Goal: Task Accomplishment & Management: Complete application form

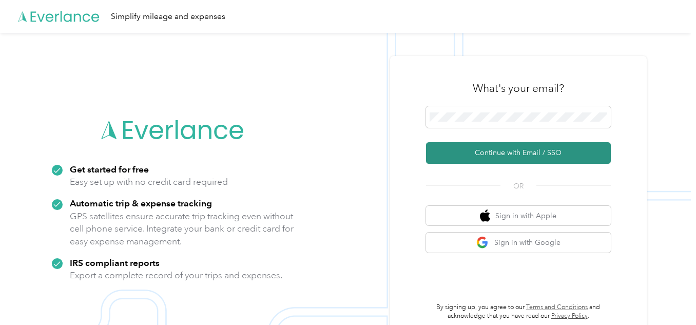
click at [520, 153] on button "Continue with Email / SSO" at bounding box center [518, 153] width 185 height 22
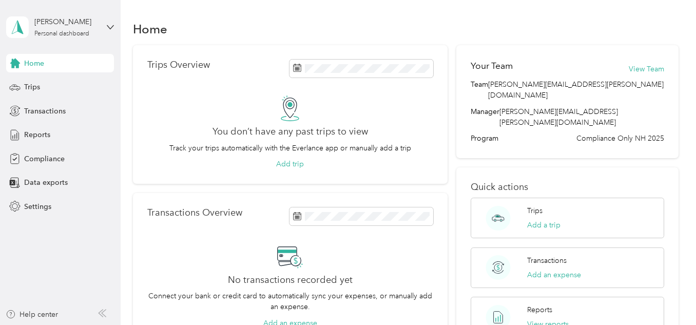
click at [275, 96] on div "You don’t have any past trips to view Track your trips automatically with the E…" at bounding box center [289, 132] width 285 height 74
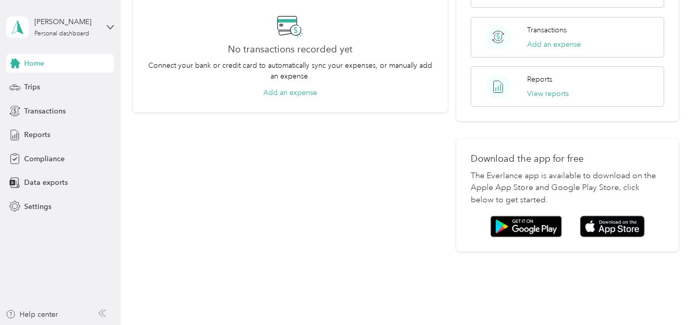
scroll to position [232, 0]
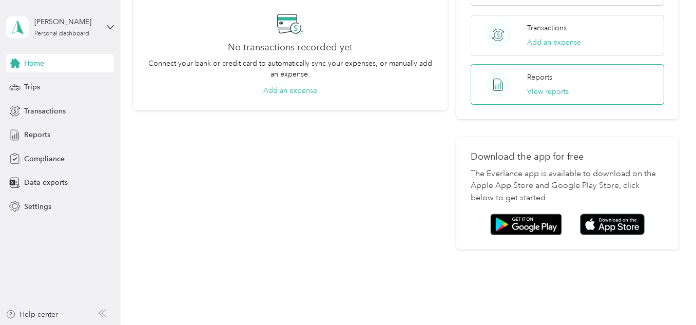
click at [553, 72] on div "Reports View reports" at bounding box center [548, 84] width 42 height 25
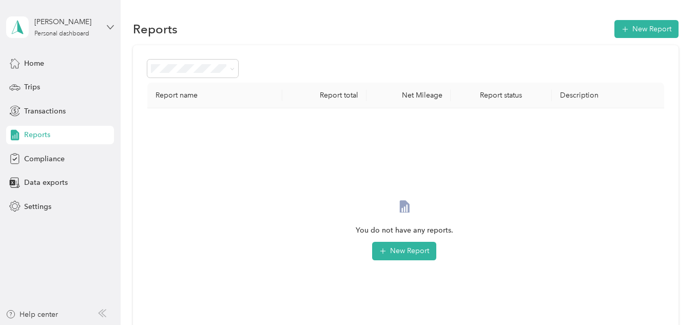
click at [107, 28] on icon at bounding box center [110, 27] width 7 height 7
click at [113, 145] on div "Home Trips Transactions Reports Compliance Data exports Settings" at bounding box center [60, 135] width 108 height 162
click at [63, 160] on span "Compliance" at bounding box center [44, 158] width 41 height 11
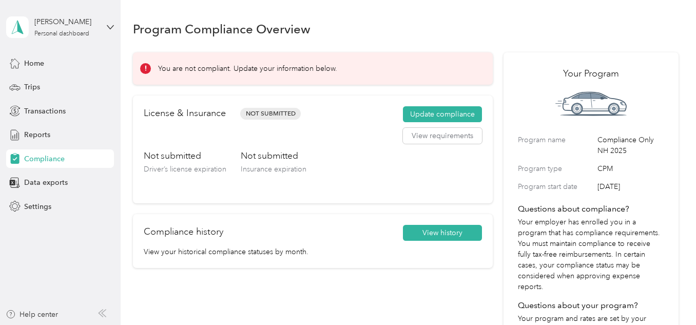
click at [447, 105] on div "License & Insurance Not Submitted Update compliance View requirements Not submi…" at bounding box center [313, 149] width 360 height 108
click at [445, 110] on button "Update compliance" at bounding box center [442, 114] width 79 height 16
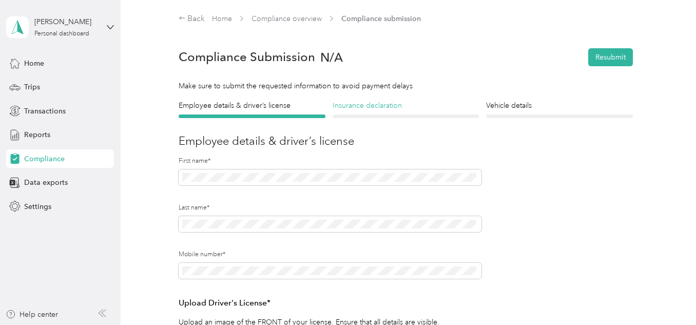
click at [422, 108] on h4 "Insurance declaration" at bounding box center [405, 105] width 147 height 11
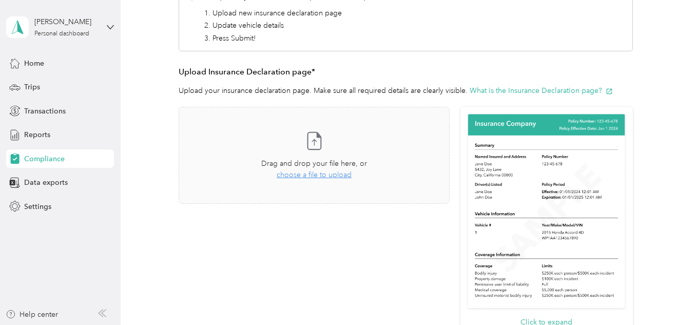
scroll to position [183, 0]
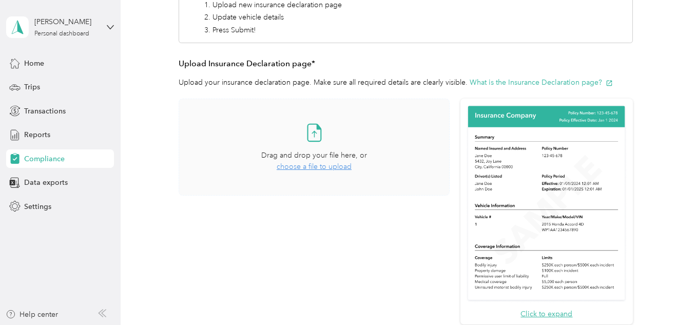
click at [327, 164] on span "choose a file to upload" at bounding box center [314, 166] width 75 height 9
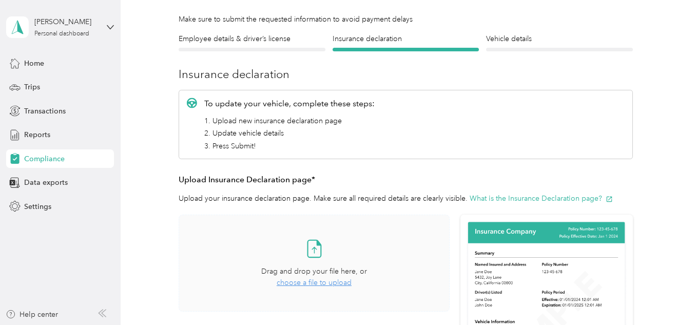
scroll to position [0, 0]
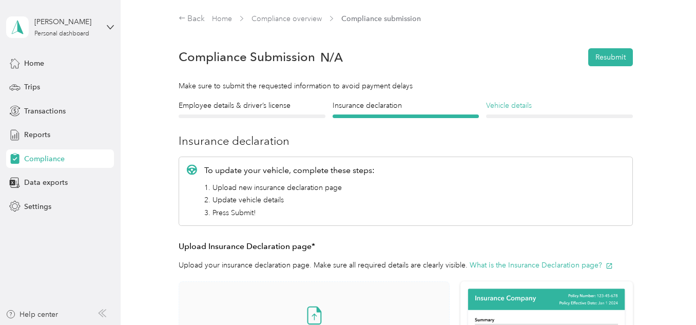
click at [516, 102] on h4 "Vehicle details" at bounding box center [559, 105] width 147 height 11
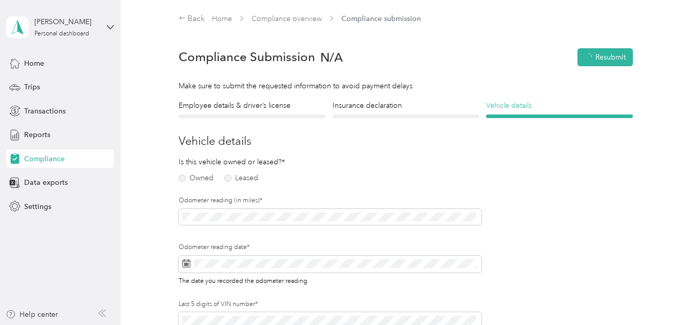
scroll to position [13, 0]
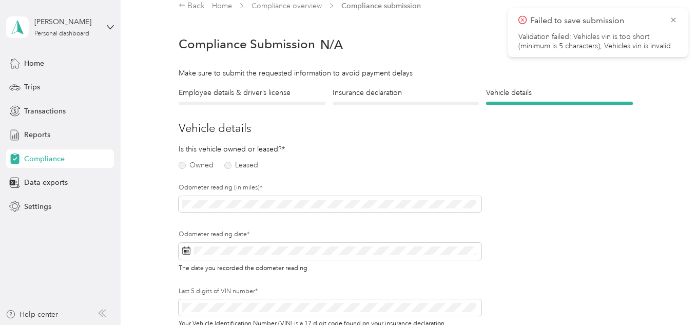
click at [284, 147] on div "Is this vehicle owned or leased?* Owned Leased" at bounding box center [252, 158] width 146 height 29
click at [183, 166] on label "Owned" at bounding box center [196, 165] width 35 height 7
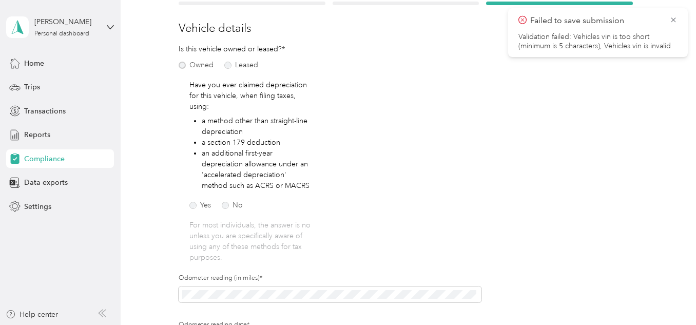
scroll to position [116, 0]
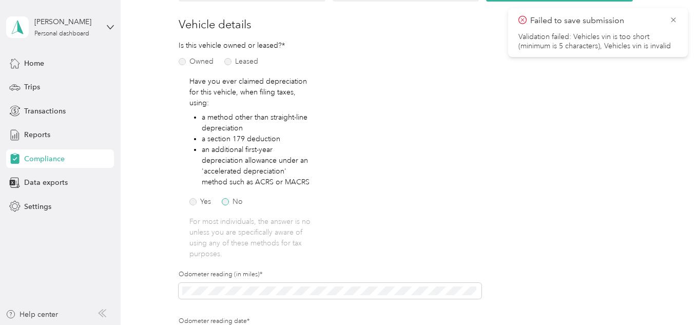
click at [225, 205] on label "No" at bounding box center [232, 201] width 21 height 7
click at [363, 298] on span at bounding box center [330, 291] width 303 height 16
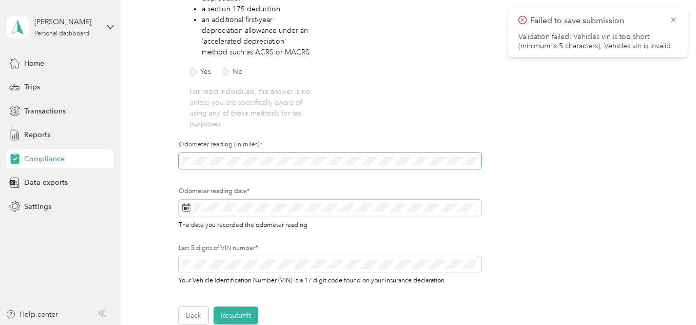
scroll to position [248, 0]
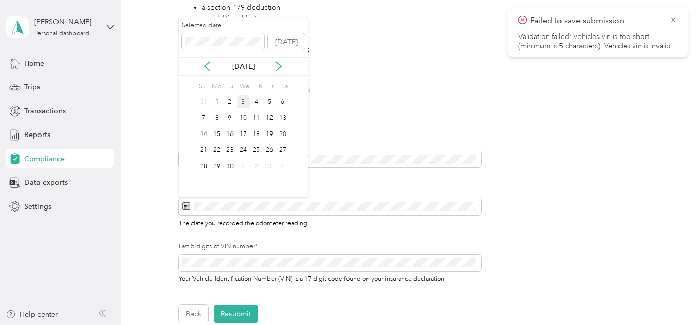
click at [242, 99] on div "3" at bounding box center [243, 101] width 13 height 13
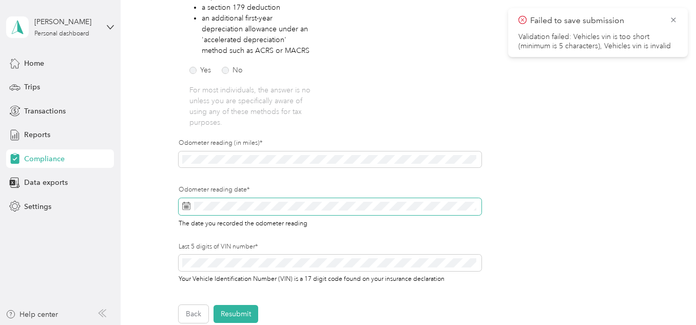
click at [317, 194] on div "Odometer reading date* The date you recorded the odometer reading" at bounding box center [330, 206] width 303 height 43
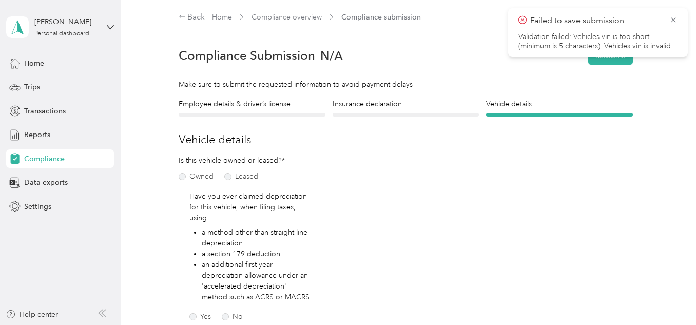
scroll to position [0, 0]
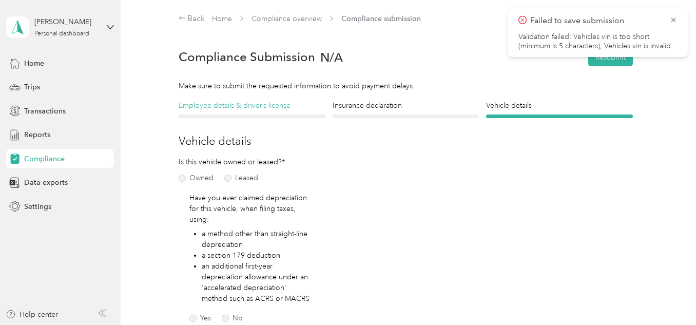
click at [203, 101] on h4 "Employee details & driver’s license" at bounding box center [252, 105] width 147 height 11
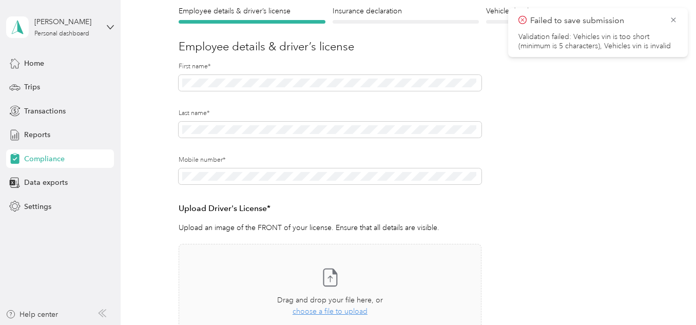
scroll to position [96, 0]
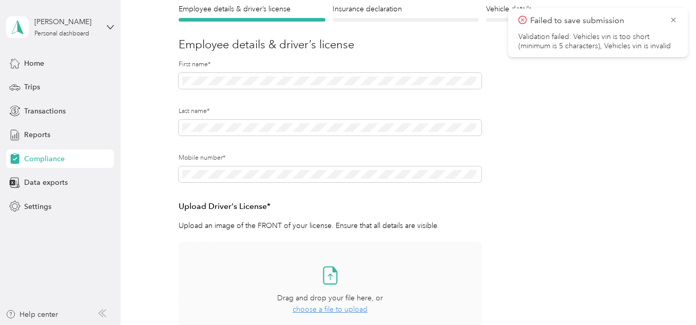
click at [319, 310] on span "choose a file to upload" at bounding box center [329, 309] width 75 height 9
click at [330, 273] on icon at bounding box center [330, 275] width 21 height 21
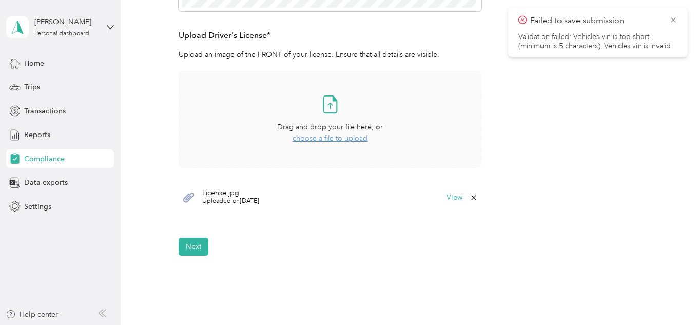
scroll to position [268, 0]
click at [199, 247] on button "Next" at bounding box center [194, 246] width 30 height 18
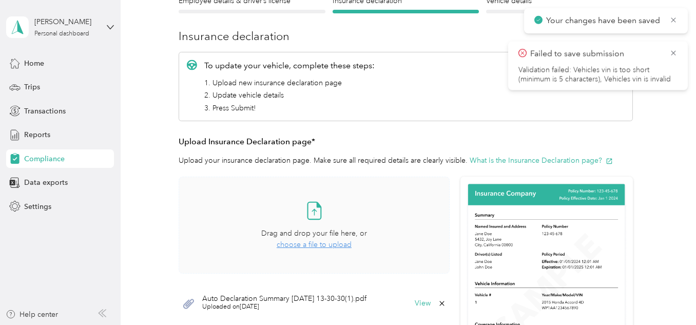
scroll to position [13, 0]
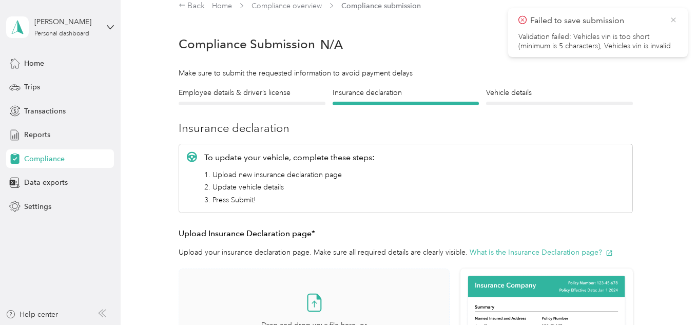
click at [675, 22] on icon at bounding box center [673, 19] width 5 height 5
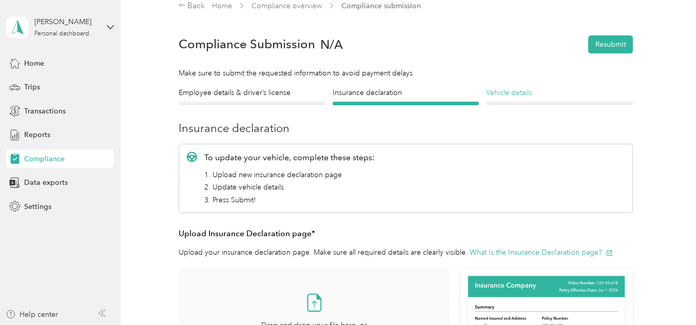
click at [511, 94] on h4 "Vehicle details" at bounding box center [559, 92] width 147 height 11
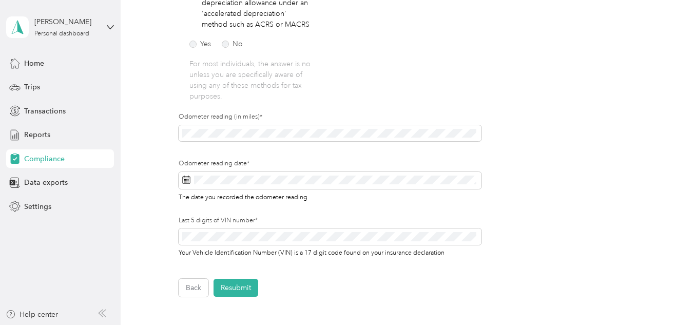
scroll to position [292, 0]
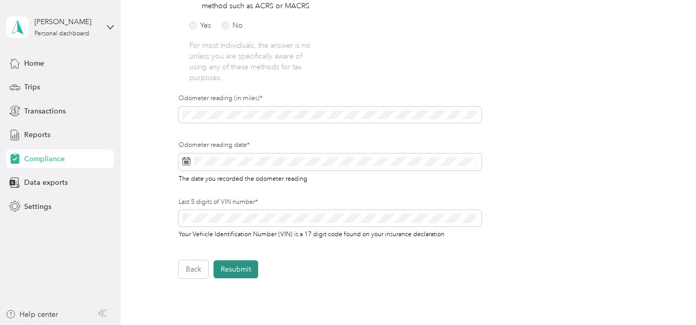
click at [250, 271] on button "Resubmit" at bounding box center [235, 269] width 45 height 18
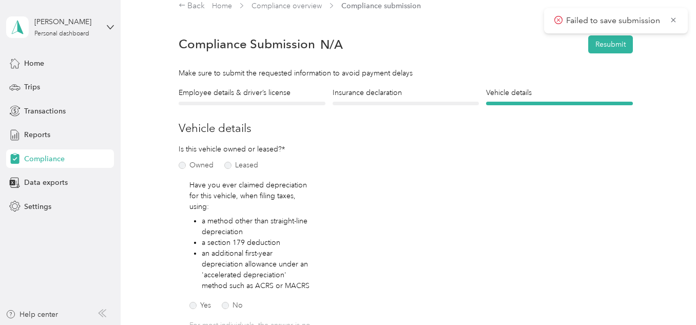
drag, startPoint x: 250, startPoint y: 271, endPoint x: 542, endPoint y: 277, distance: 291.4
click at [542, 277] on form "Employee details & driver’s license License Insurance declaration Insurance Veh…" at bounding box center [406, 322] width 454 height 470
click at [366, 95] on h4 "Insurance declaration" at bounding box center [405, 92] width 147 height 11
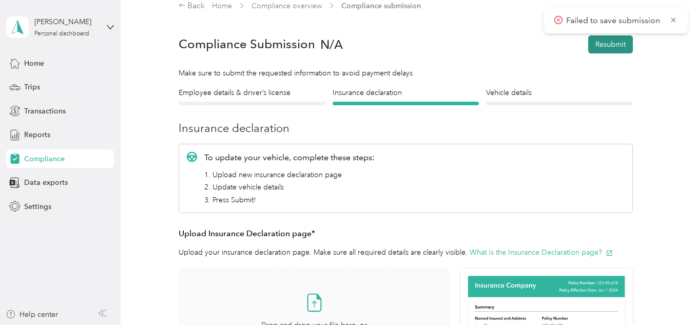
click at [616, 47] on button "Resubmit" at bounding box center [610, 44] width 45 height 18
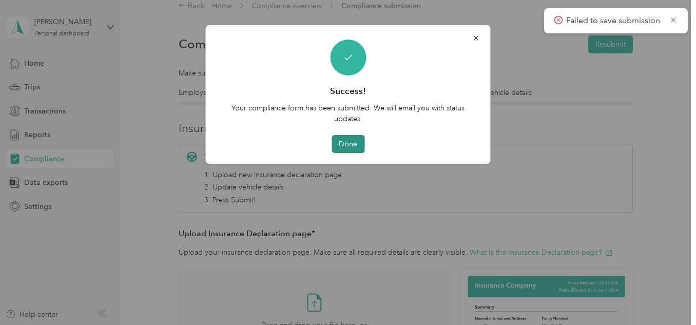
click at [355, 144] on button "Done" at bounding box center [347, 144] width 33 height 18
